Goal: Information Seeking & Learning: Learn about a topic

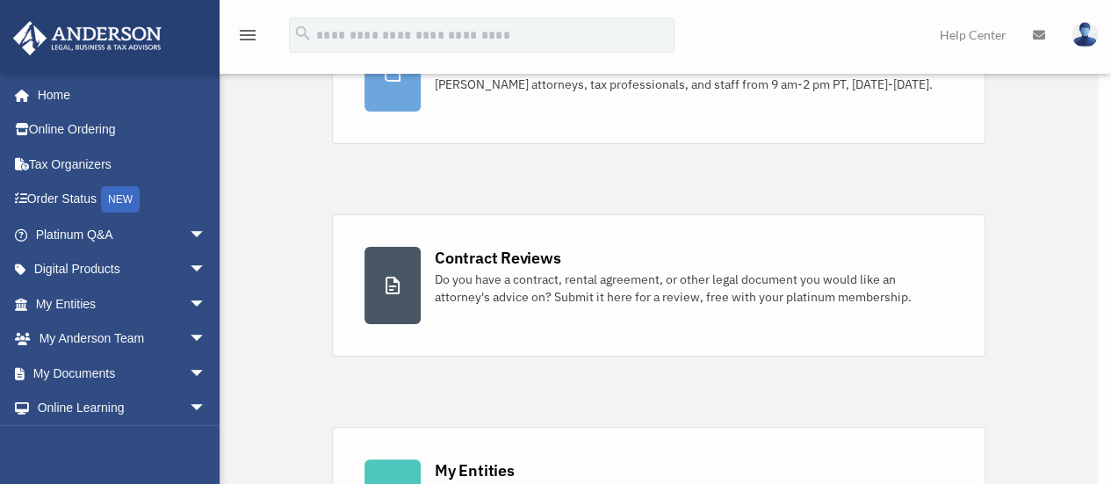
scroll to position [210, 0]
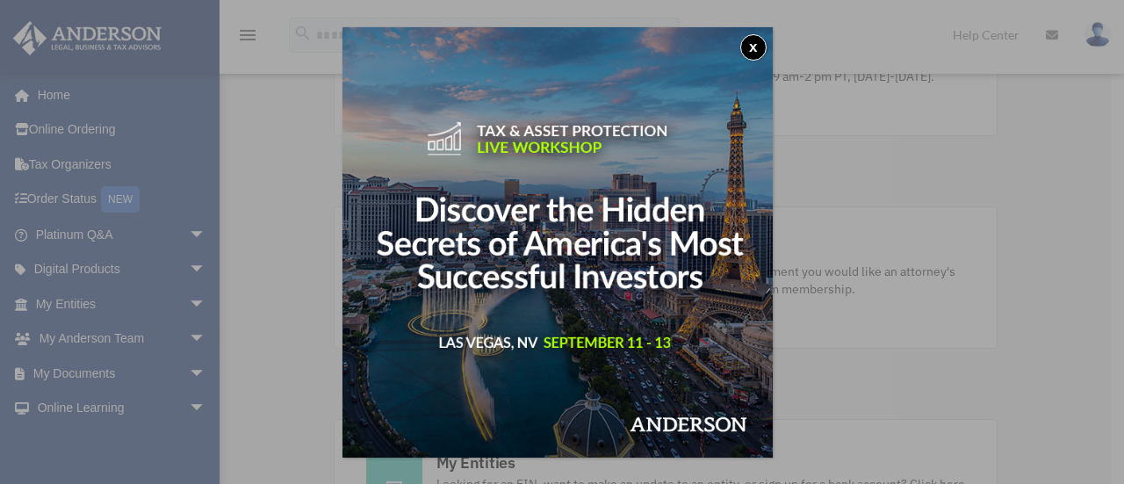
click at [750, 66] on img at bounding box center [557, 242] width 430 height 430
click at [758, 49] on button "x" at bounding box center [753, 47] width 26 height 26
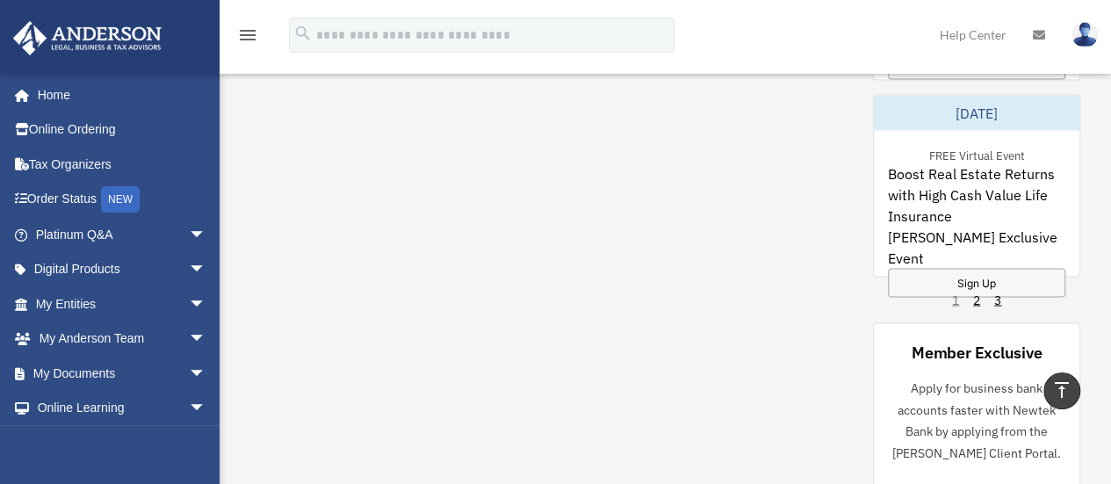
scroll to position [1616, 0]
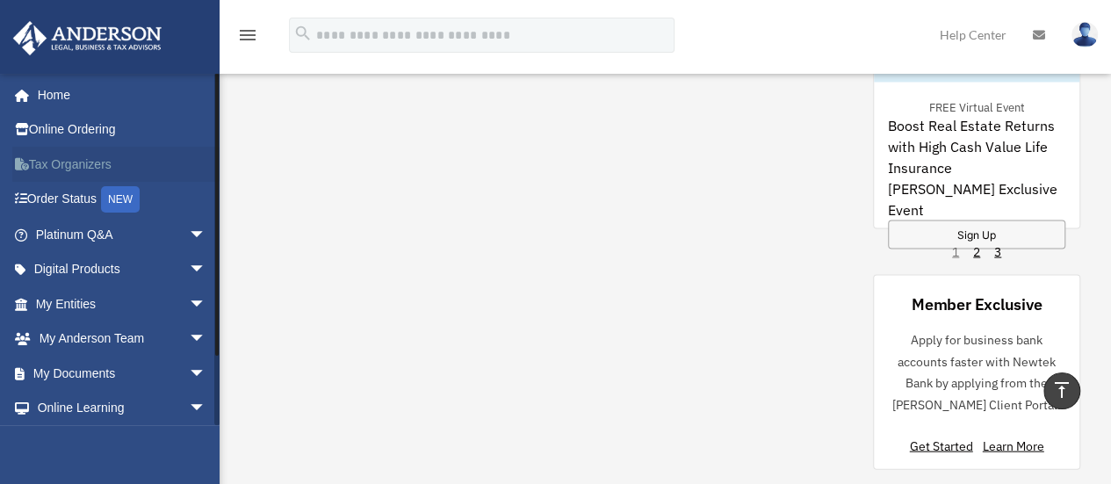
click at [57, 158] on link "Tax Organizers" at bounding box center [122, 164] width 220 height 35
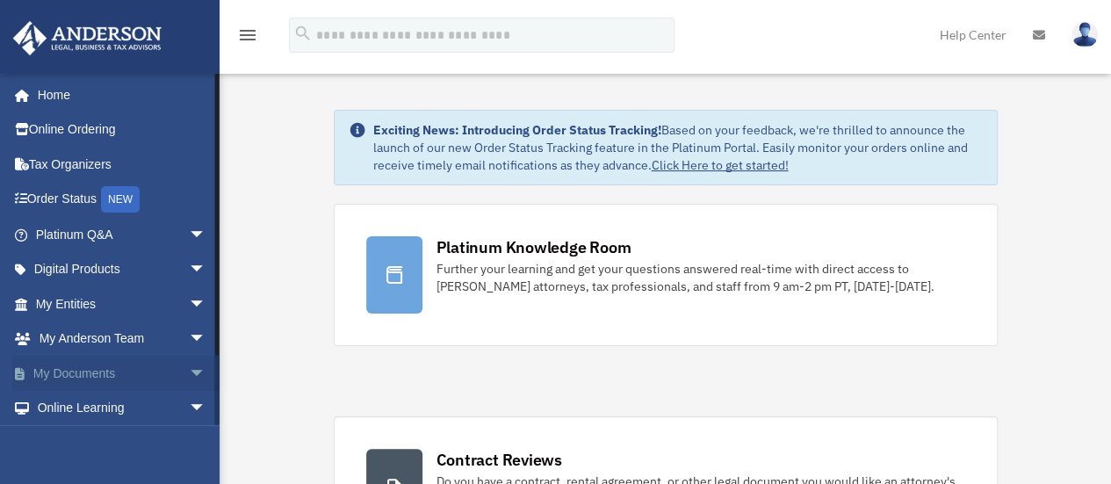
click at [143, 378] on link "My Documents arrow_drop_down" at bounding box center [122, 373] width 220 height 35
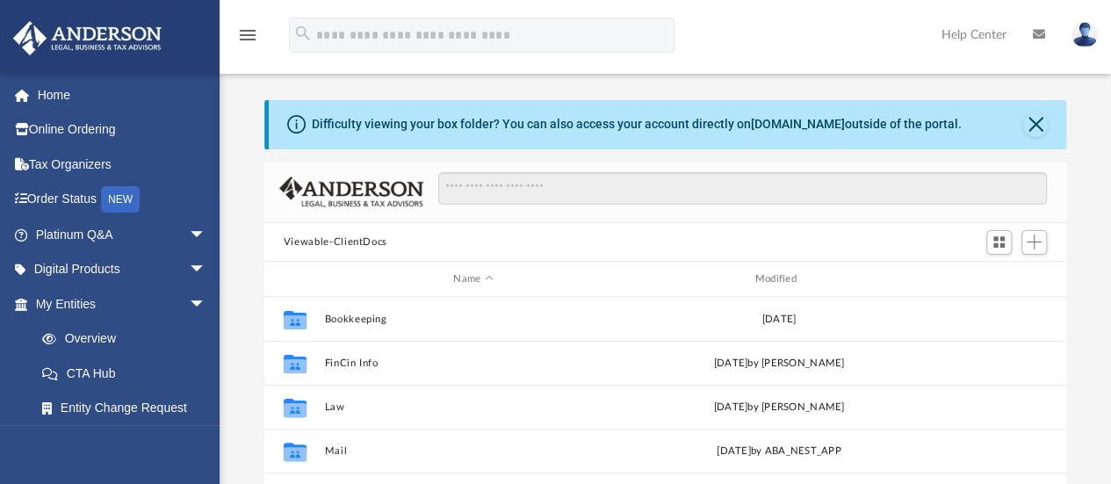
scroll to position [385, 788]
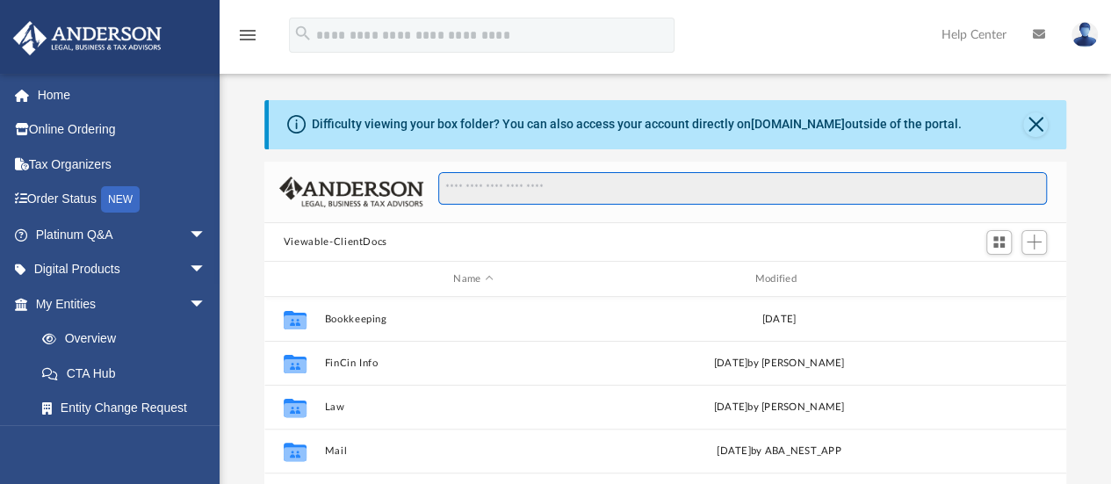
click at [506, 187] on input "Search files and folders" at bounding box center [742, 188] width 608 height 33
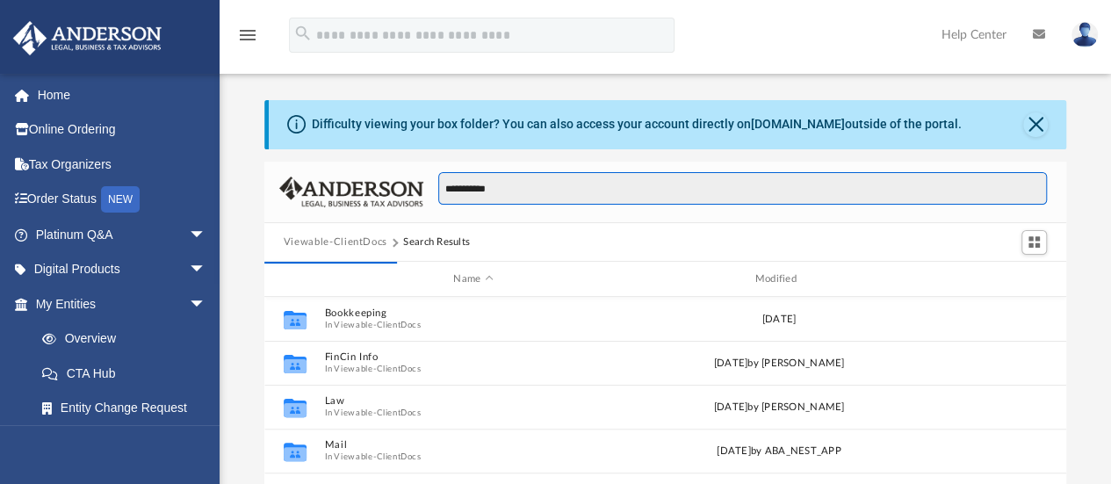
type input "**********"
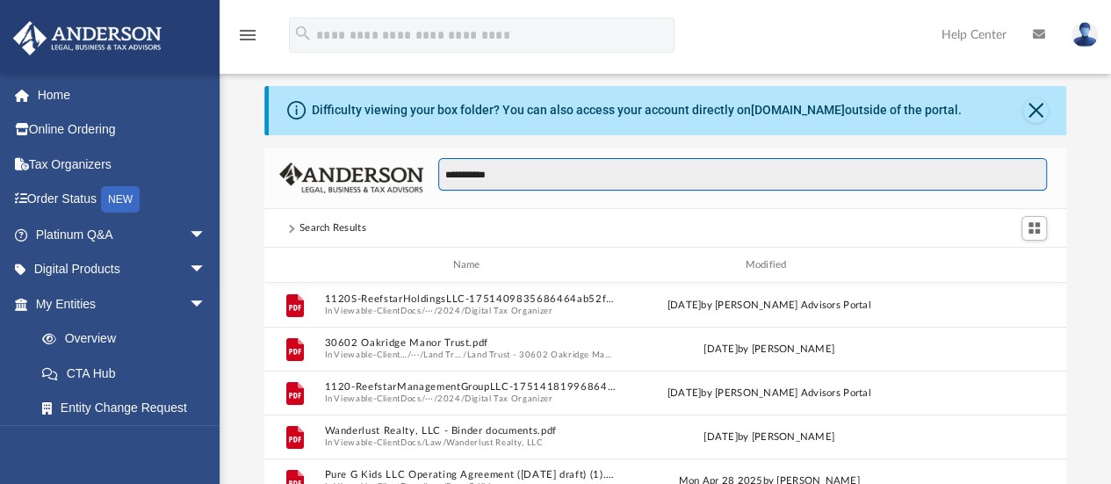
scroll to position [0, 0]
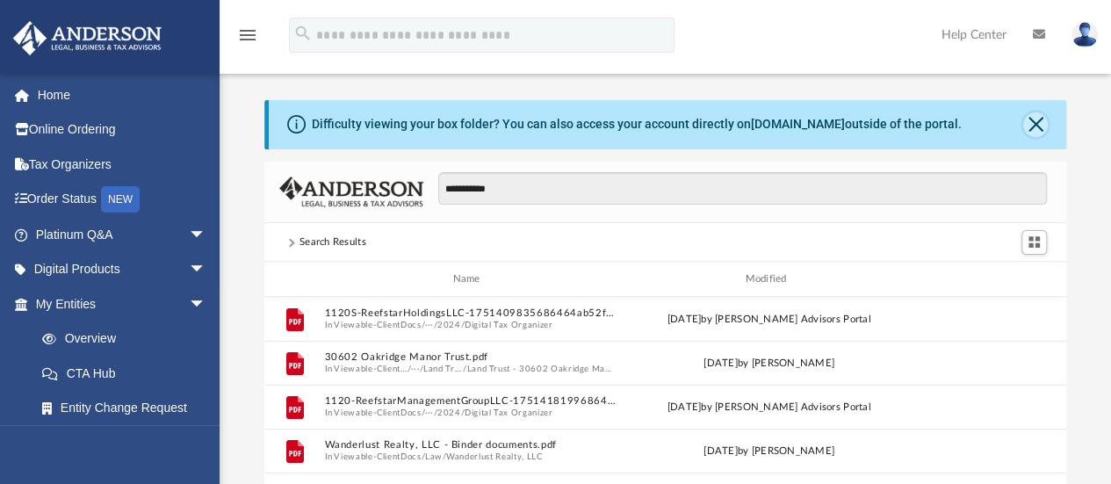
click at [1034, 126] on button "Close" at bounding box center [1035, 124] width 25 height 25
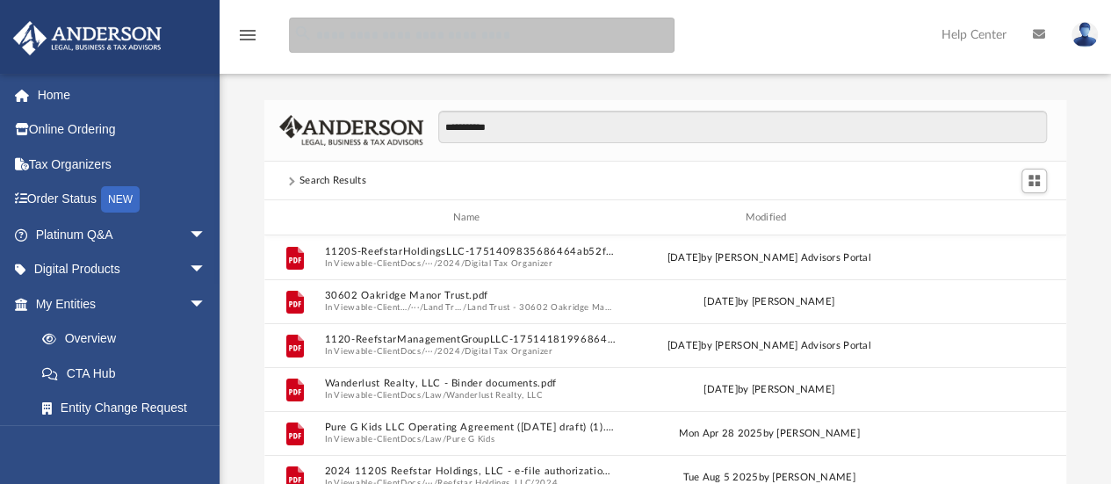
click at [541, 32] on input "search" at bounding box center [481, 35] width 385 height 35
type input "**********"
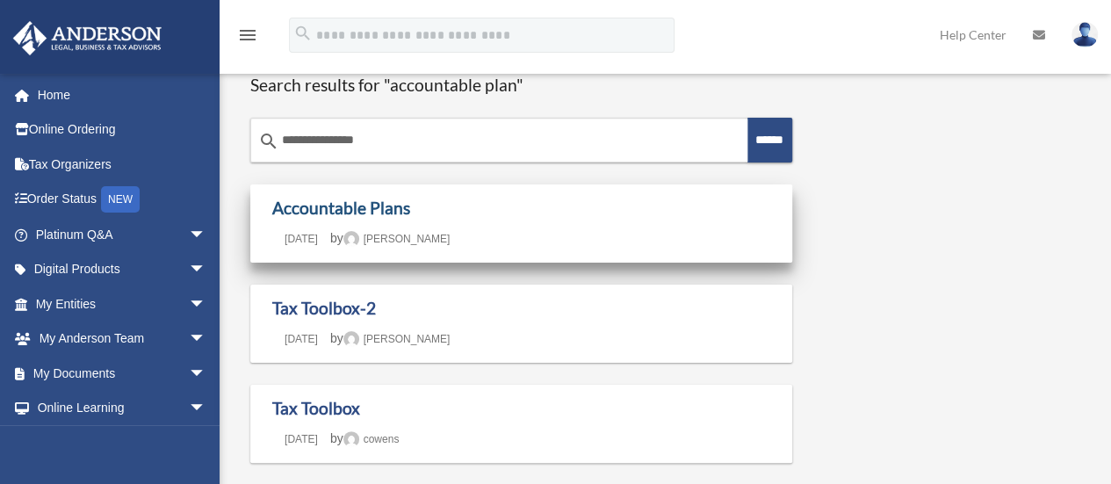
click at [340, 202] on link "Accountable Plans" at bounding box center [341, 208] width 138 height 20
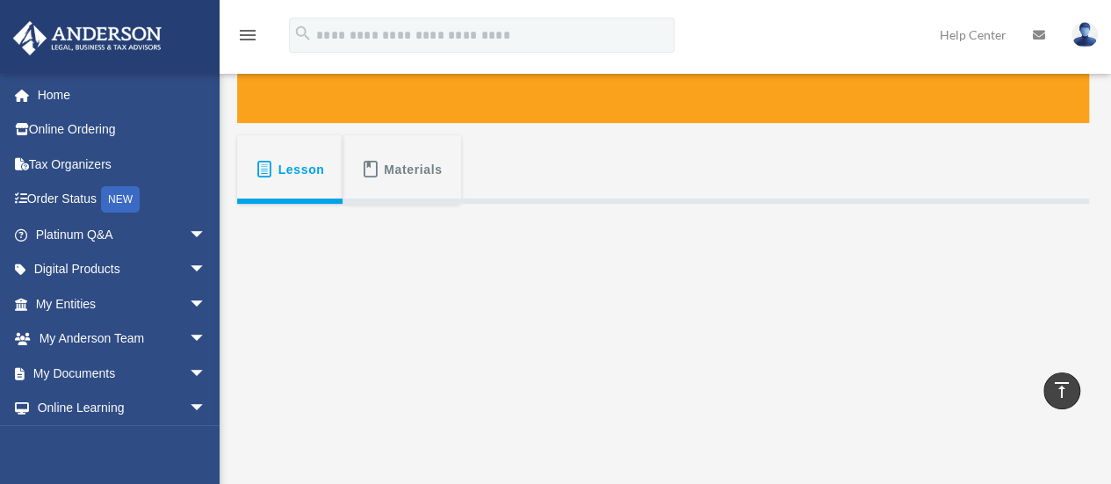
scroll to position [212, 0]
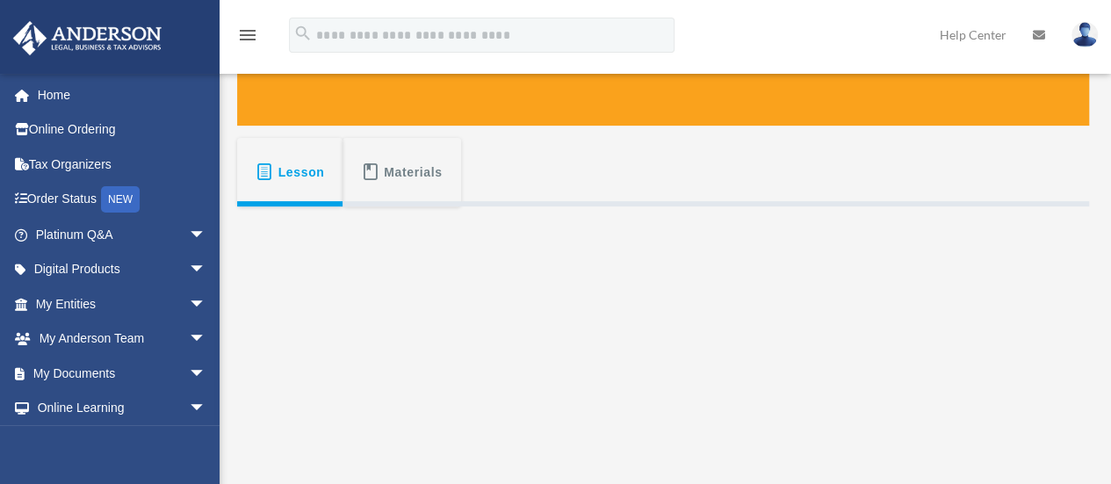
click at [421, 158] on span "Materials" at bounding box center [413, 172] width 59 height 32
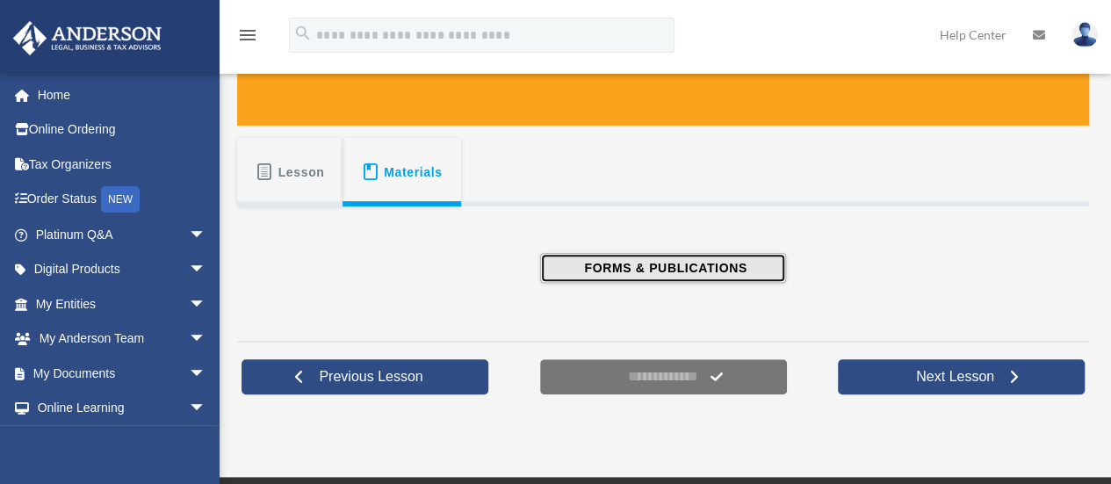
click at [643, 260] on span "FORMS & PUBLICATIONS" at bounding box center [663, 268] width 168 height 18
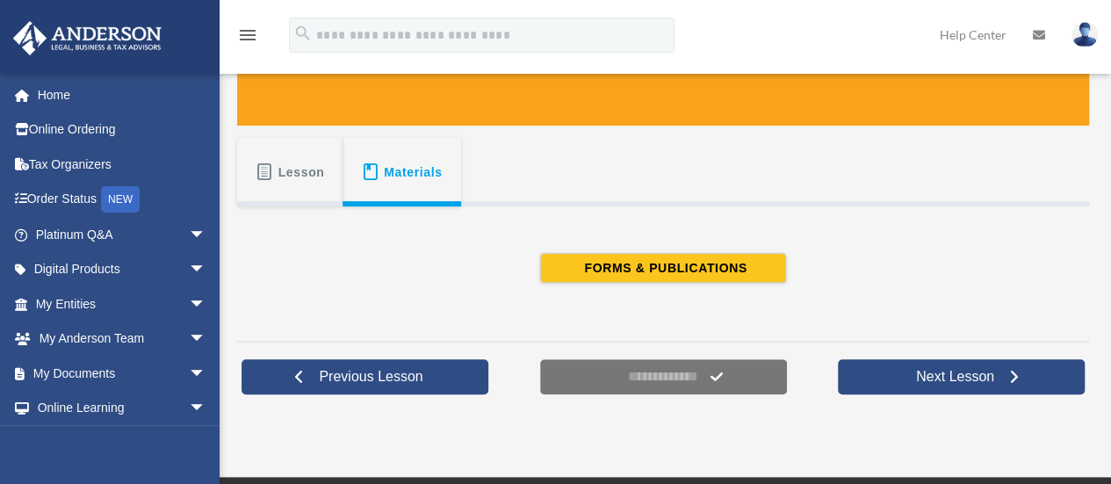
click at [304, 146] on button "Lesson" at bounding box center [289, 172] width 105 height 68
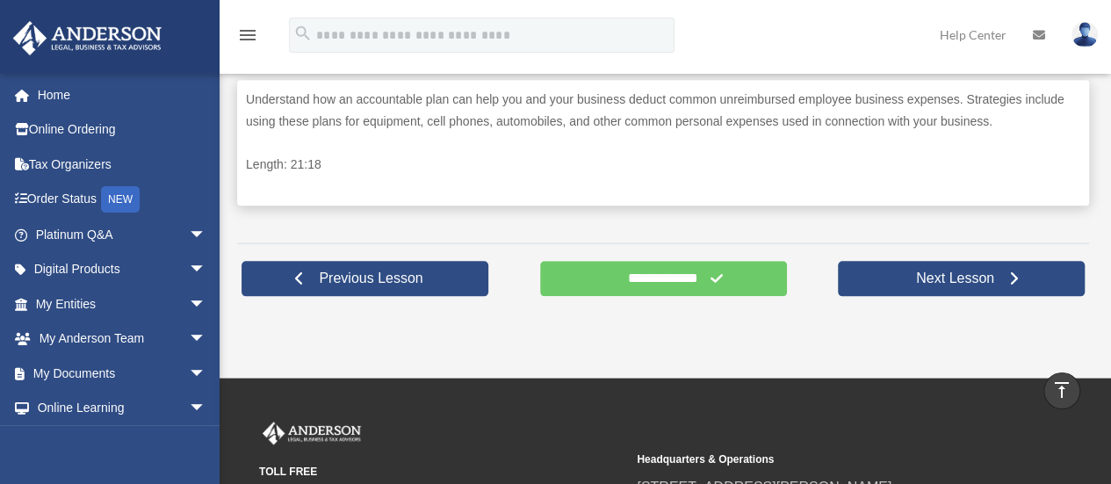
scroll to position [797, 0]
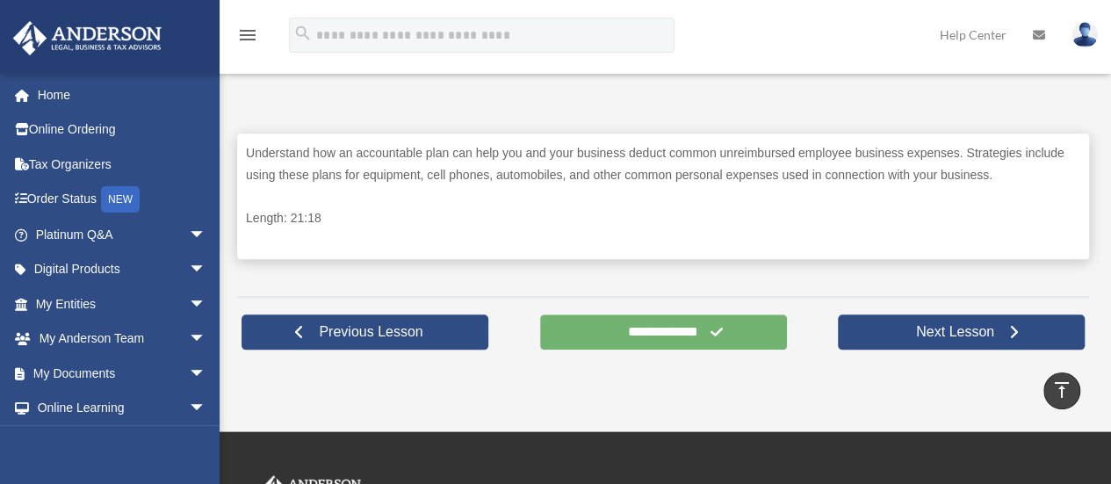
click at [679, 349] on input "**********" at bounding box center [663, 331] width 247 height 35
click at [761, 349] on input "**********" at bounding box center [663, 331] width 247 height 35
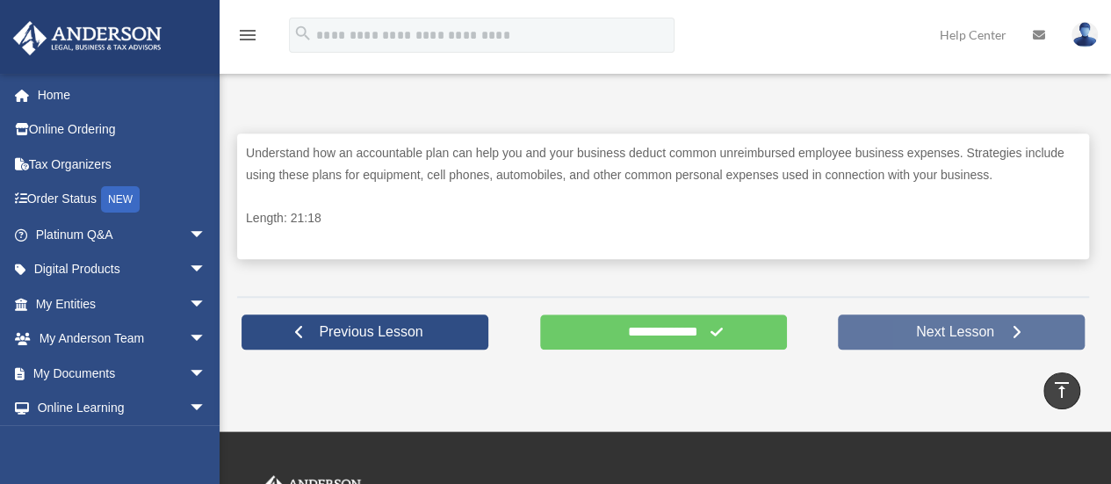
click at [929, 349] on link "Next Lesson" at bounding box center [961, 331] width 247 height 35
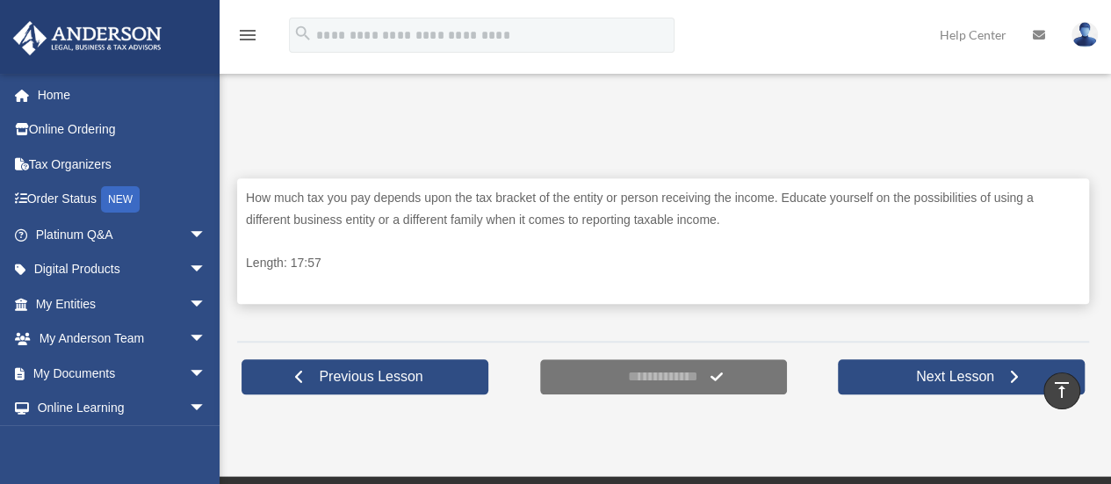
scroll to position [753, 0]
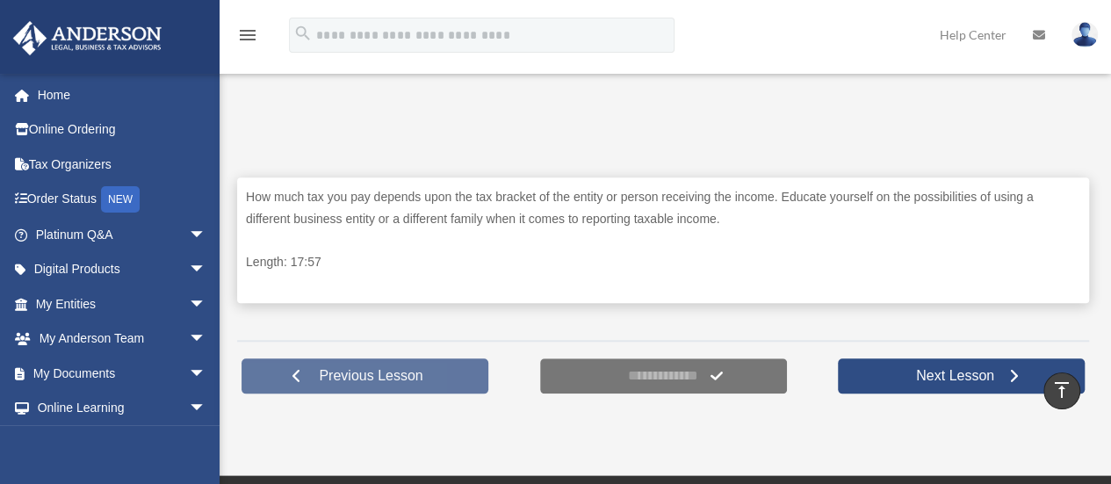
click at [428, 385] on span "Previous Lesson" at bounding box center [371, 376] width 132 height 18
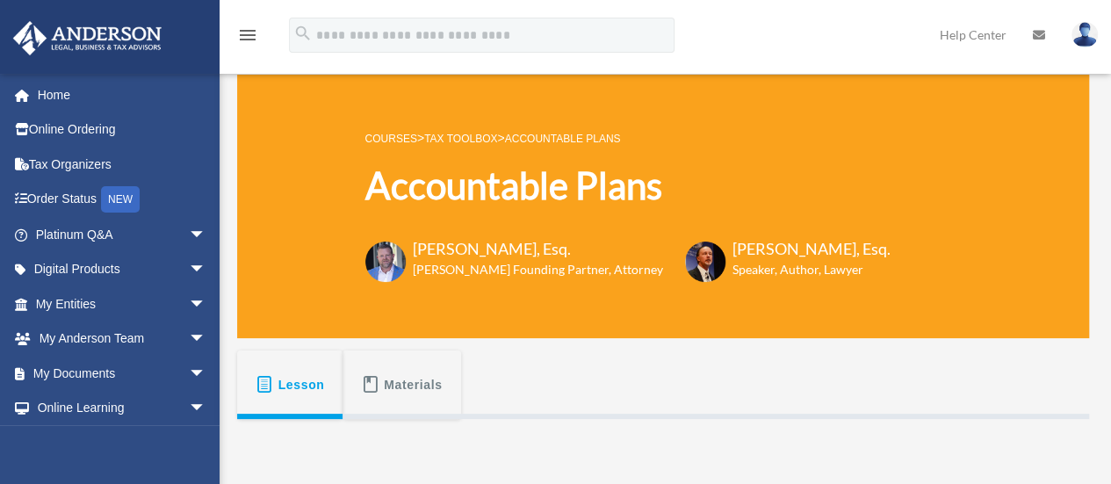
click at [397, 371] on span "Materials" at bounding box center [413, 385] width 59 height 32
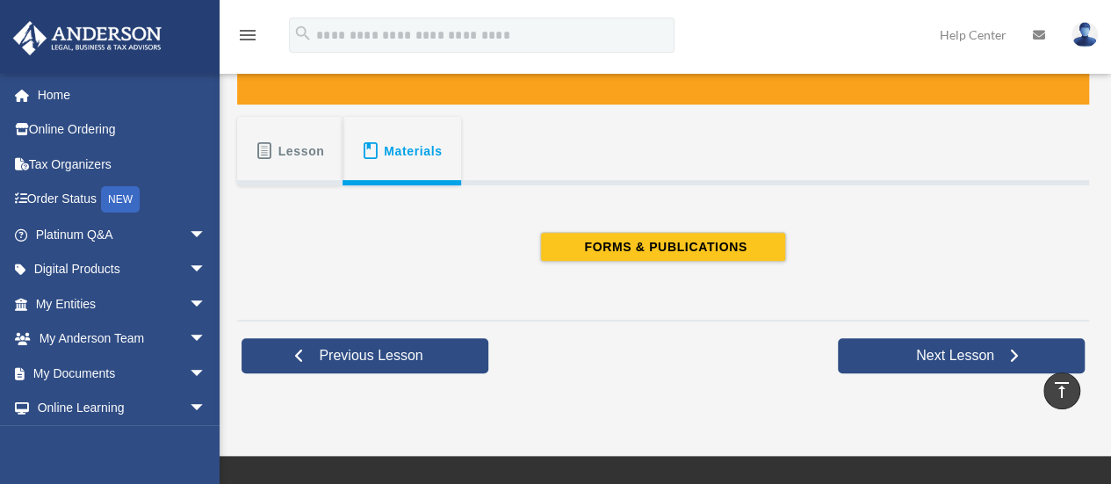
scroll to position [131, 0]
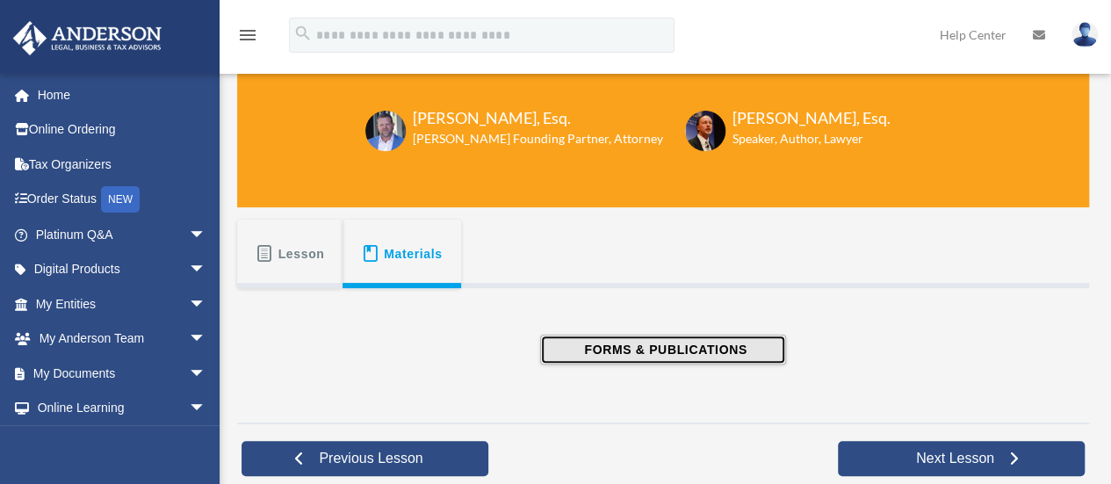
click at [711, 350] on span "FORMS & PUBLICATIONS" at bounding box center [663, 350] width 168 height 18
click at [631, 353] on span "FORMS & PUBLICATIONS" at bounding box center [663, 350] width 168 height 18
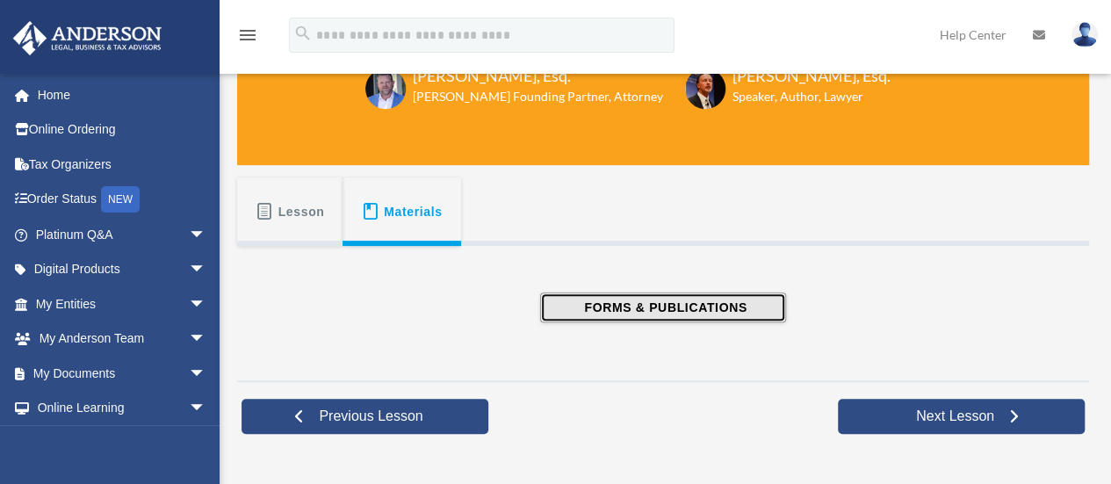
scroll to position [230, 0]
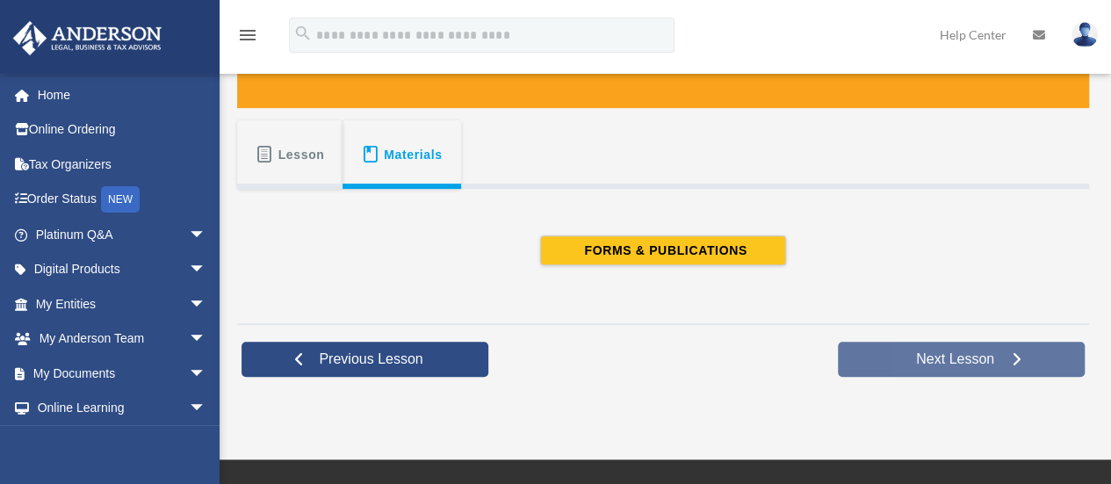
click at [945, 350] on span "Next Lesson" at bounding box center [955, 359] width 106 height 18
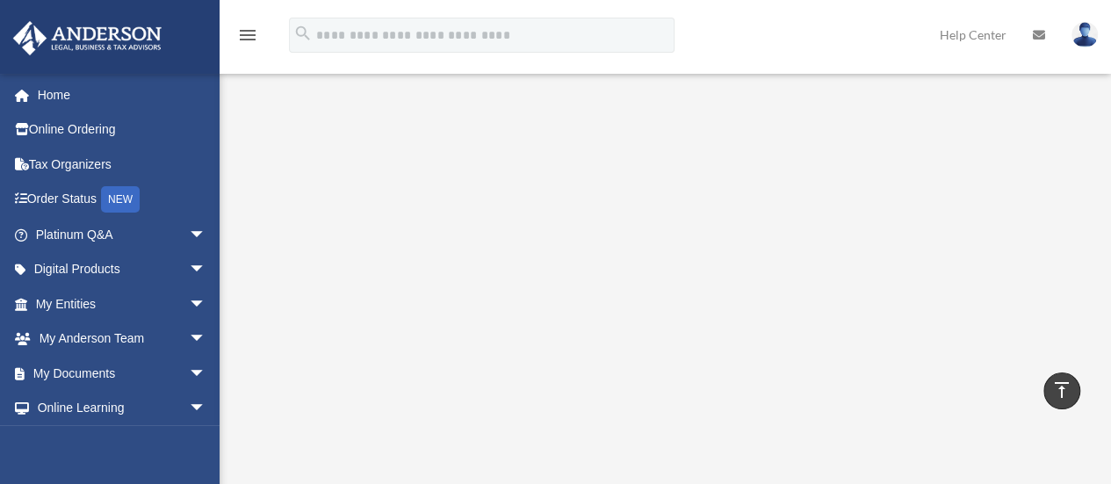
scroll to position [432, 0]
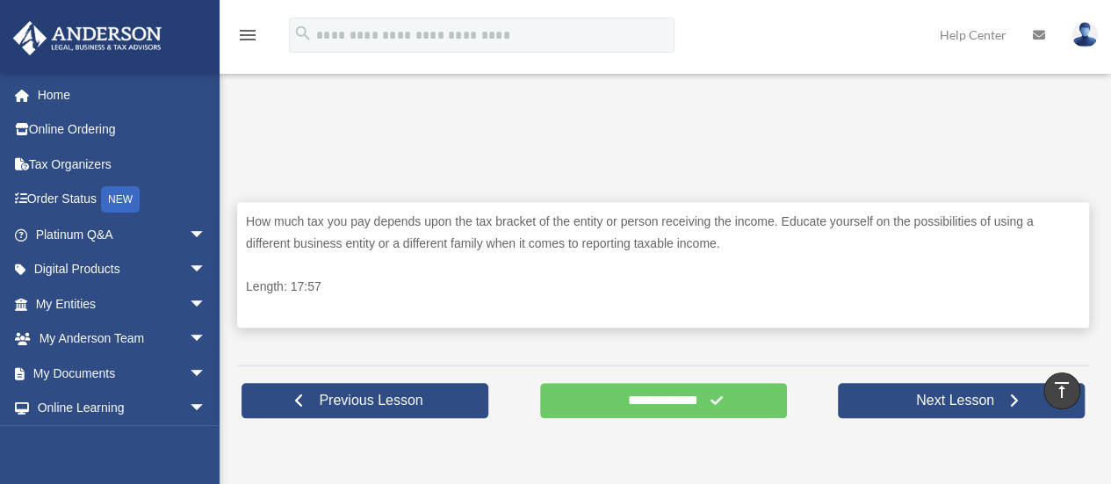
scroll to position [871, 0]
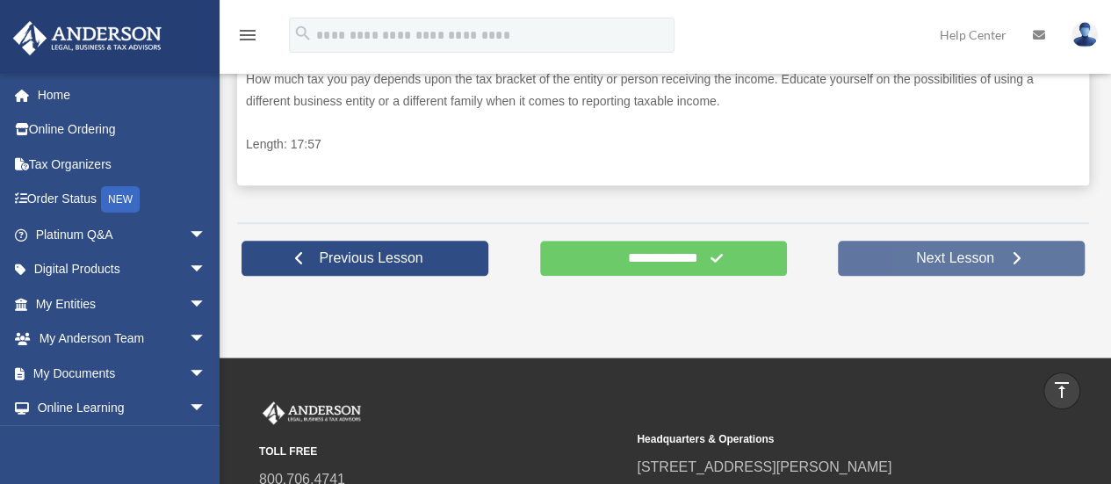
click at [937, 267] on span "Next Lesson" at bounding box center [955, 258] width 106 height 18
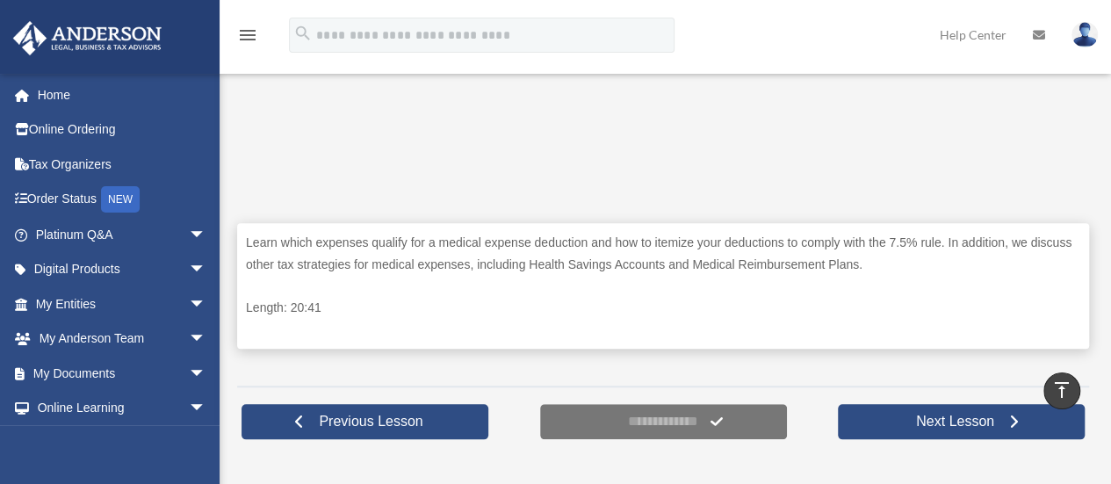
scroll to position [734, 0]
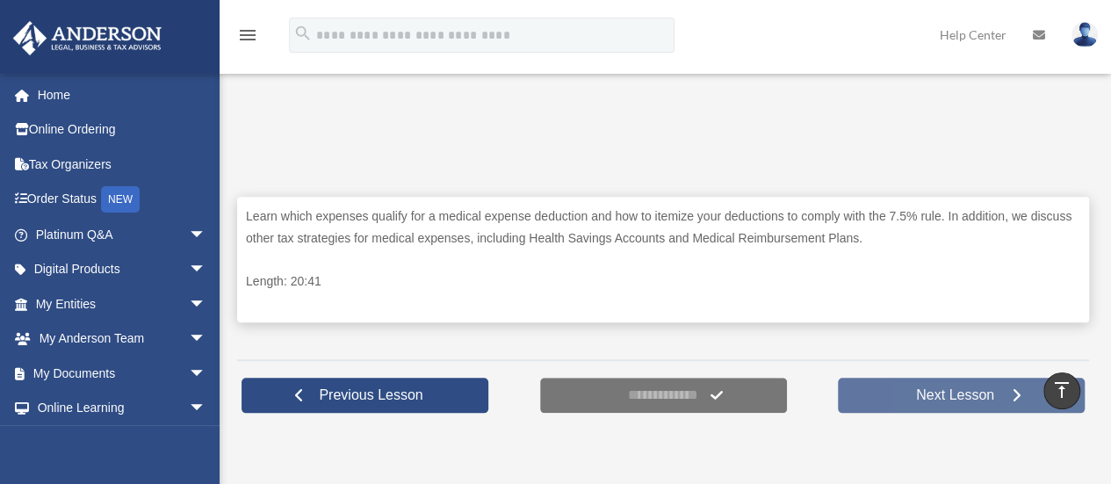
click at [896, 413] on link "Next Lesson" at bounding box center [961, 395] width 247 height 35
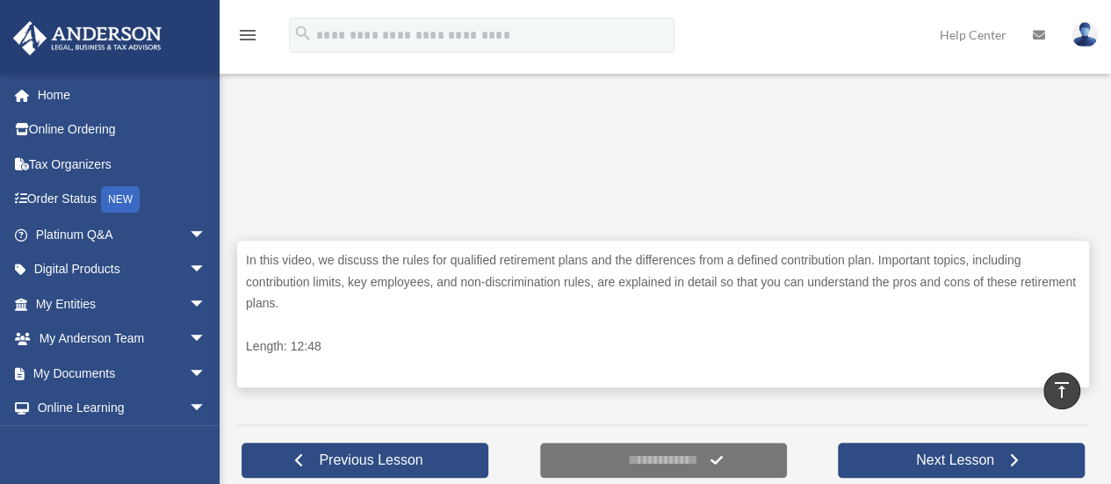
scroll to position [826, 0]
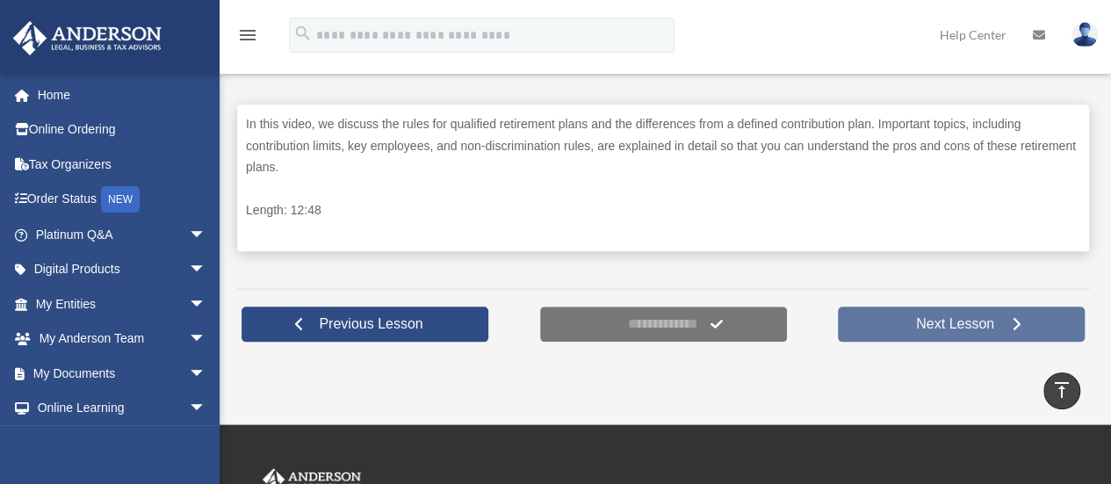
click at [934, 333] on span "Next Lesson" at bounding box center [955, 324] width 106 height 18
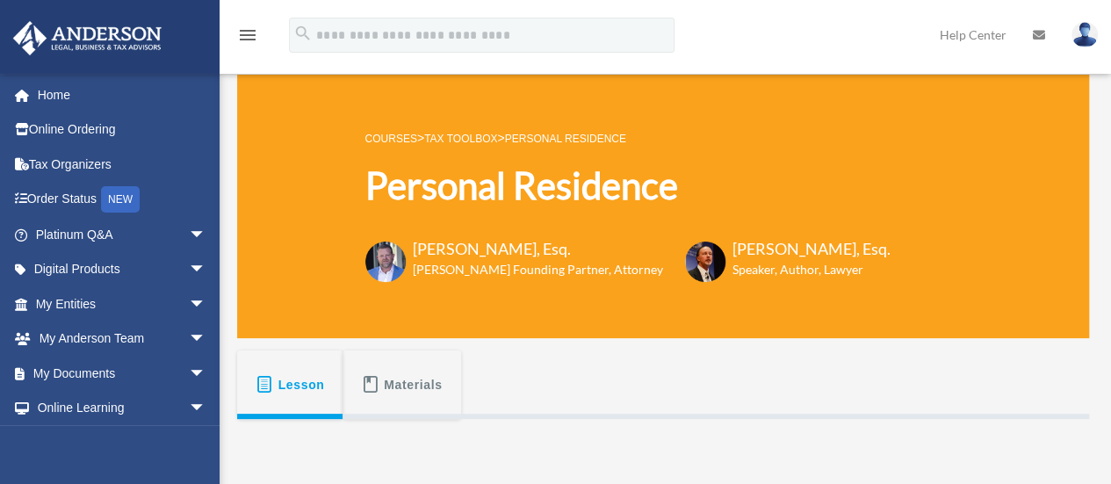
click at [497, 136] on link "Tax Toolbox" at bounding box center [460, 139] width 73 height 12
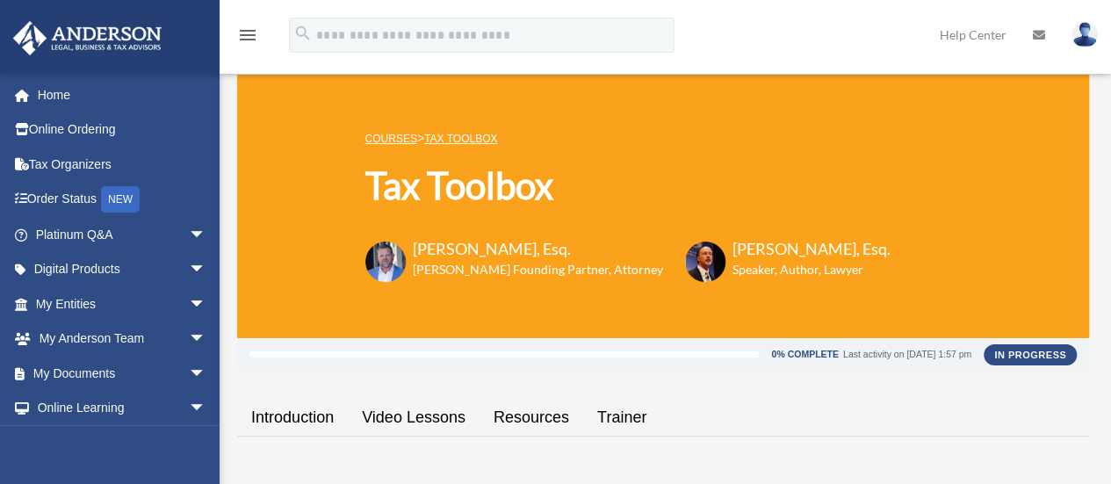
click at [417, 133] on link "COURSES" at bounding box center [391, 139] width 52 height 12
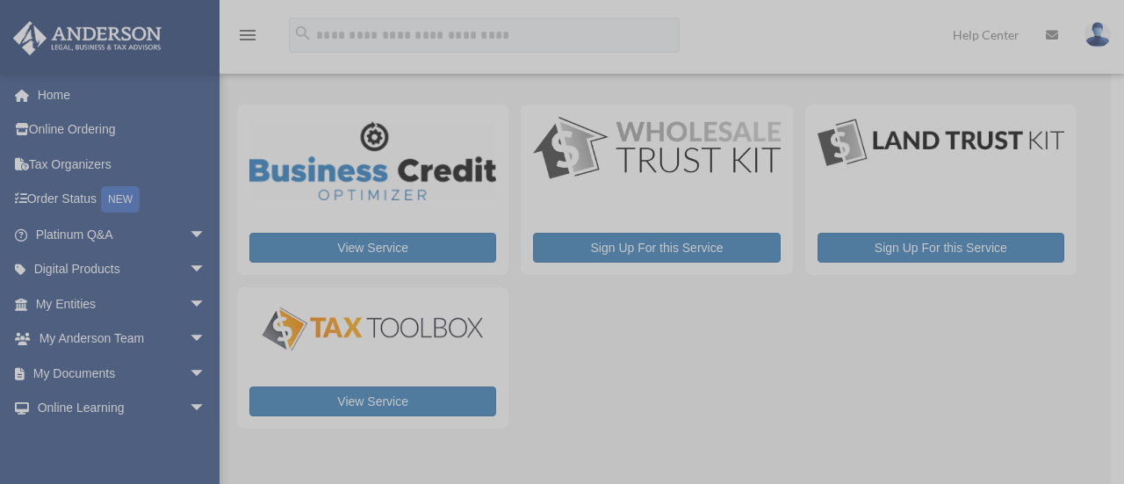
click at [564, 396] on img at bounding box center [557, 242] width 430 height 430
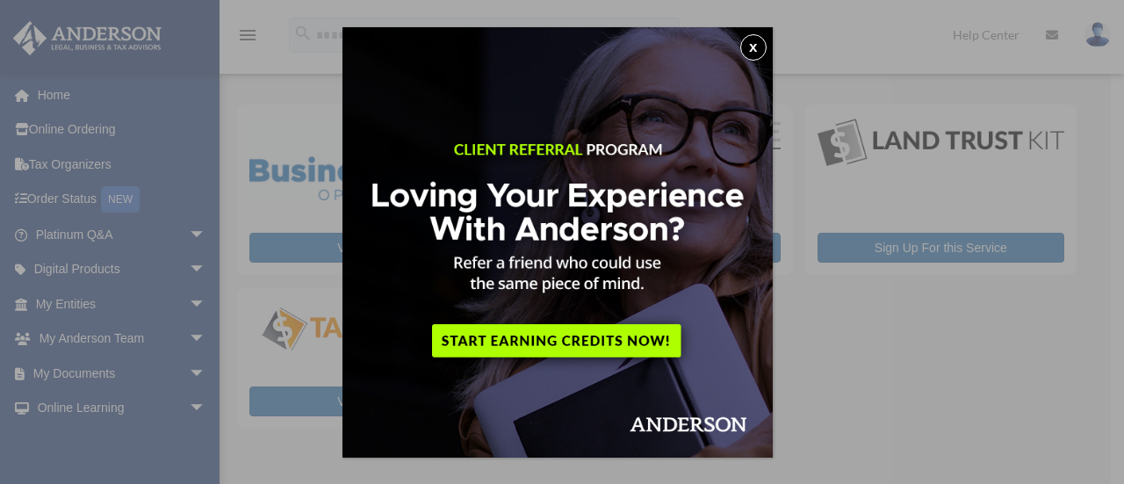
click at [753, 54] on button "x" at bounding box center [753, 47] width 26 height 26
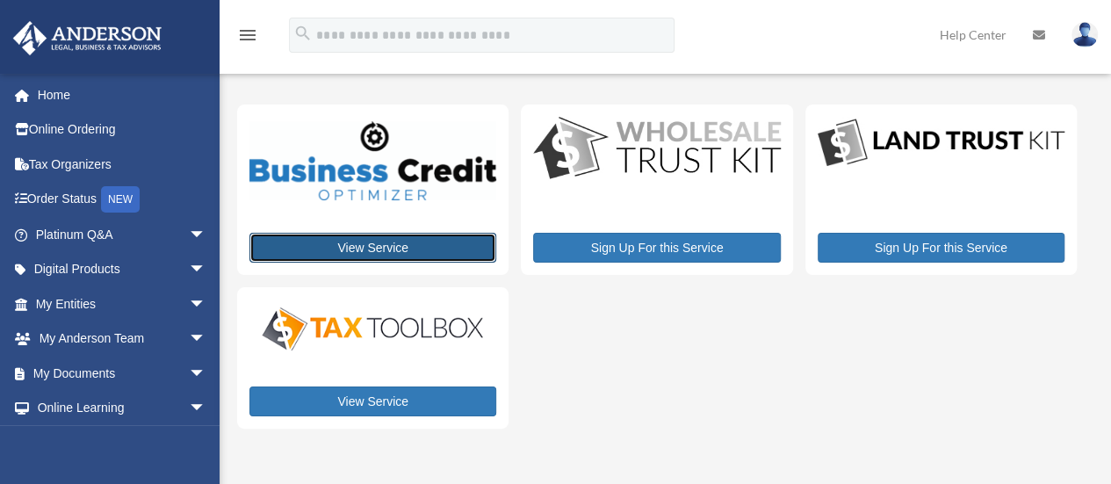
drag, startPoint x: 418, startPoint y: 241, endPoint x: 288, endPoint y: 243, distance: 130.0
click at [288, 243] on link "View Service" at bounding box center [372, 248] width 247 height 30
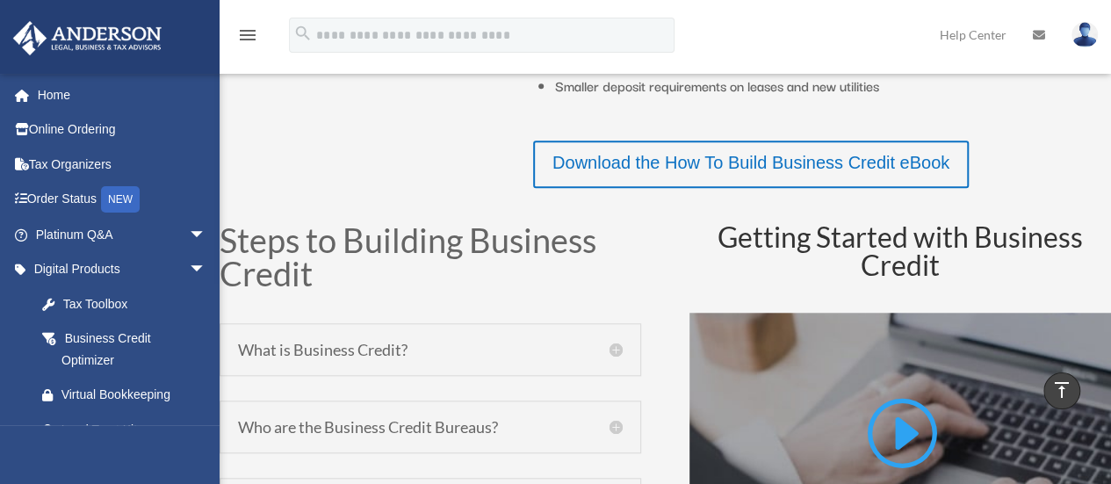
scroll to position [709, 0]
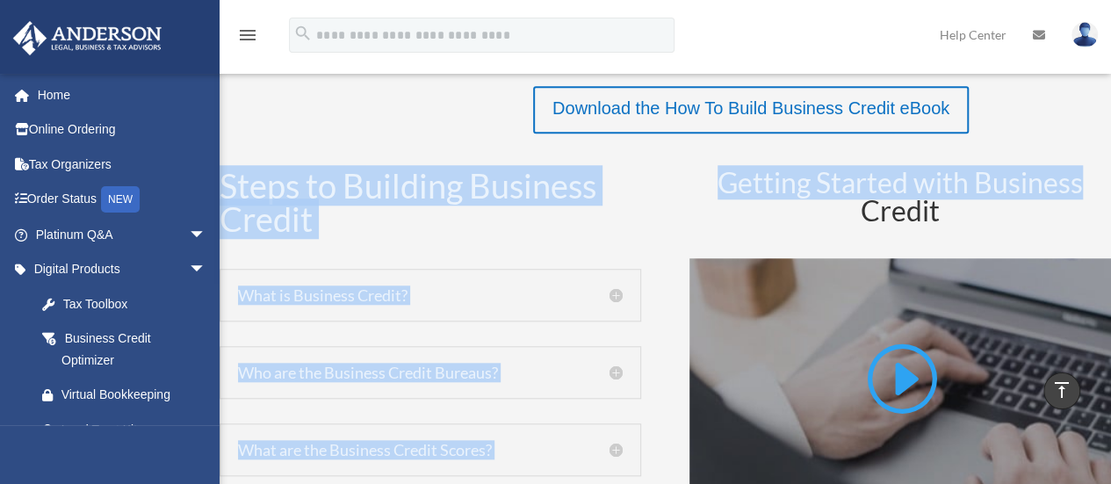
drag, startPoint x: 1106, startPoint y: 168, endPoint x: 1108, endPoint y: 122, distance: 45.7
click at [1055, 126] on div "Download the How To Build Business Credit eBook" at bounding box center [822, 109] width 578 height 47
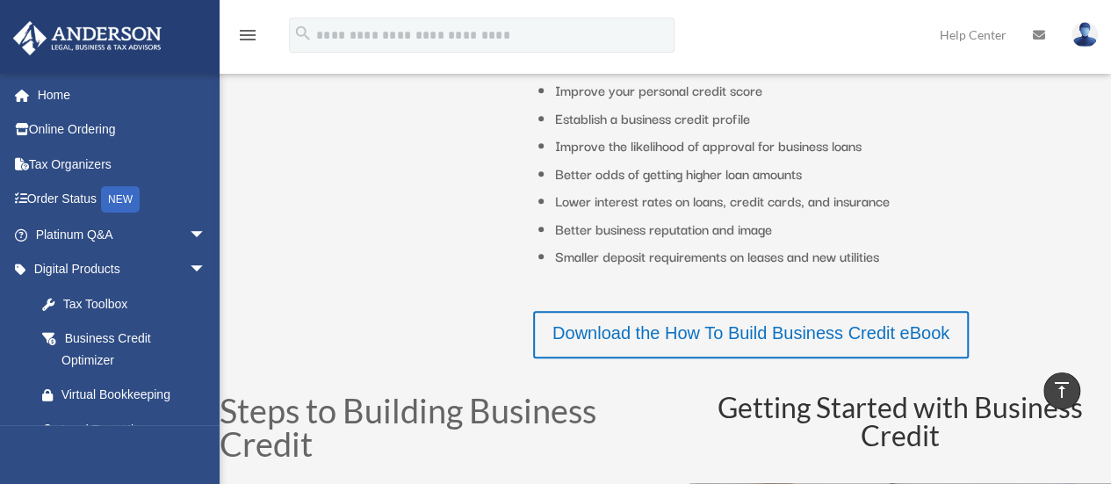
scroll to position [61, 0]
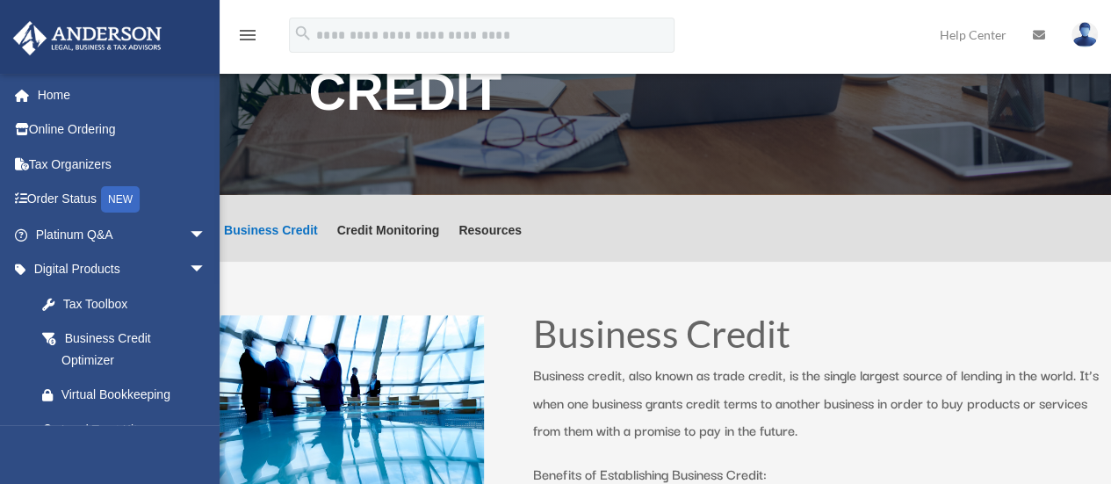
drag, startPoint x: 1082, startPoint y: 37, endPoint x: 1092, endPoint y: 34, distance: 10.9
click at [1092, 34] on img at bounding box center [1084, 34] width 26 height 25
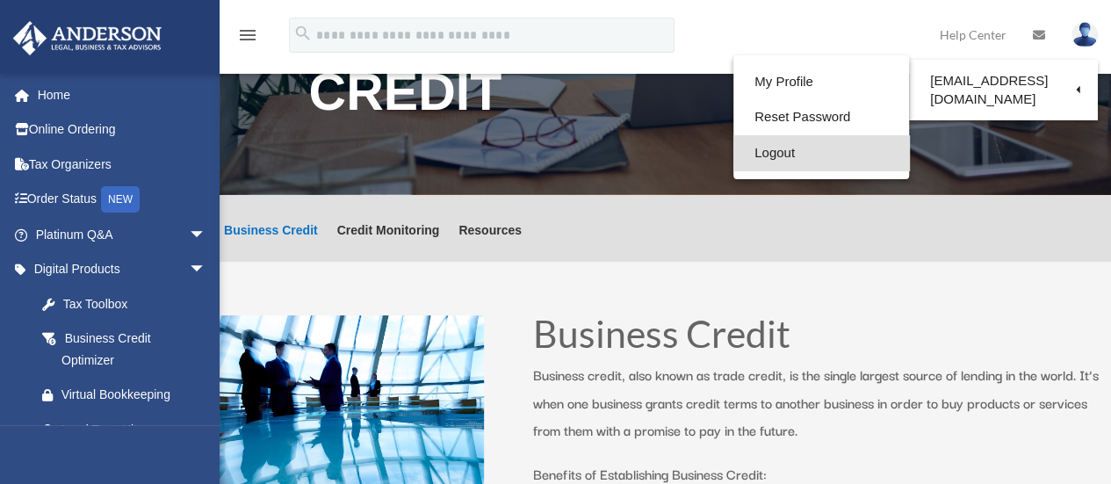
click at [766, 154] on link "Logout" at bounding box center [821, 153] width 176 height 36
